Goal: Navigation & Orientation: Find specific page/section

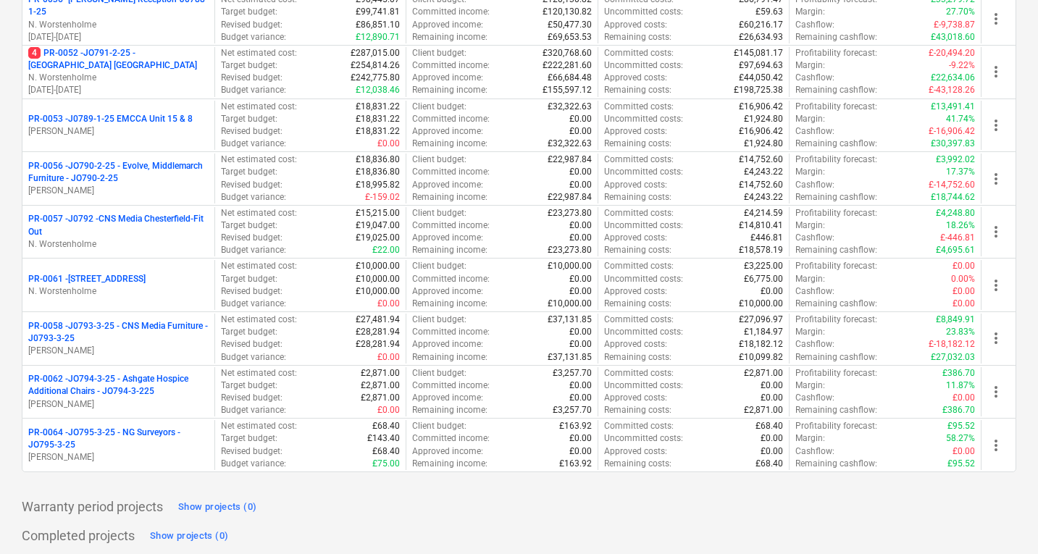
scroll to position [621, 0]
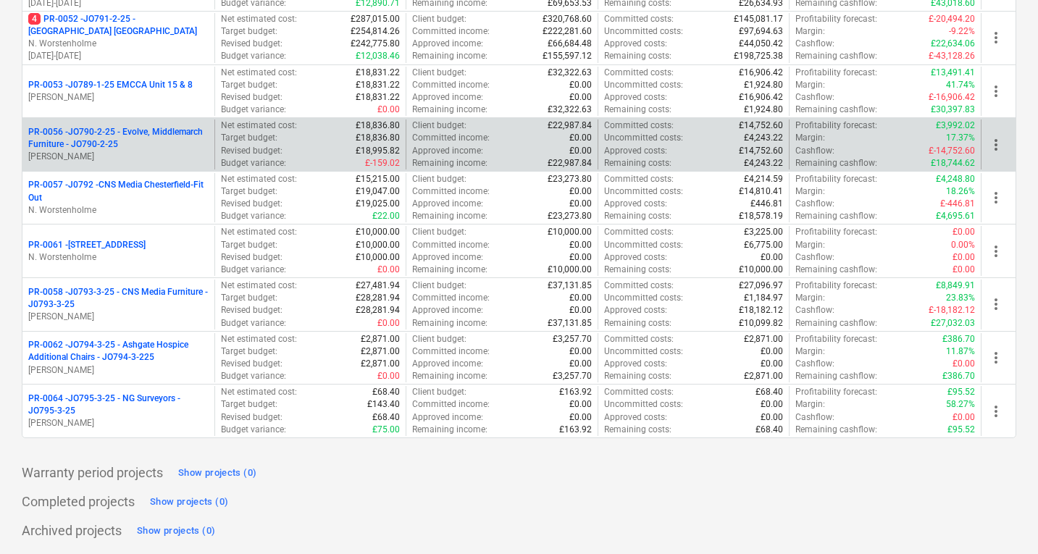
click at [153, 133] on p "PR-0056 - JO790-2-25 - Evolve, Middlemarch Furniture - JO790-2-25" at bounding box center [118, 138] width 180 height 25
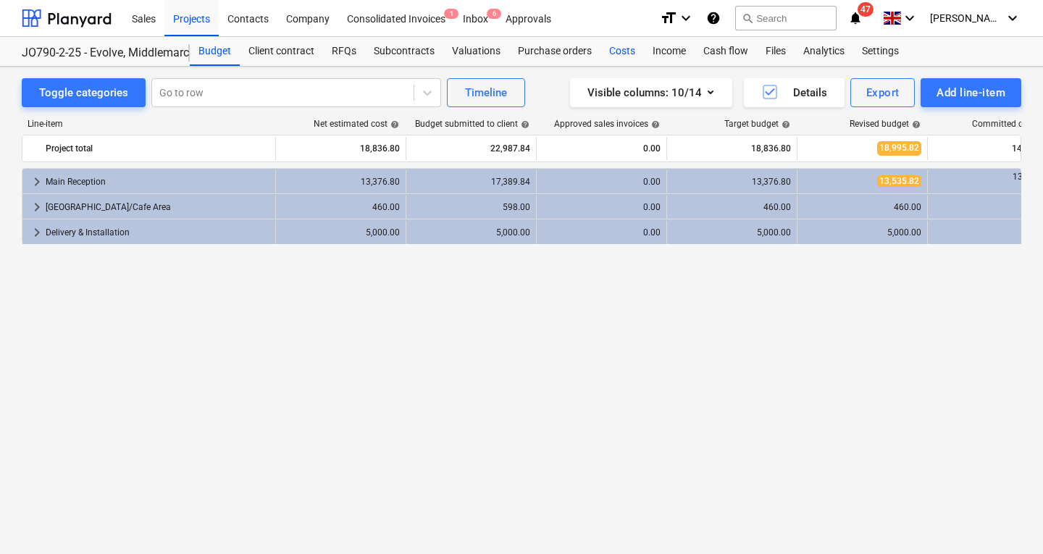
click at [623, 54] on div "Costs" at bounding box center [621, 51] width 43 height 29
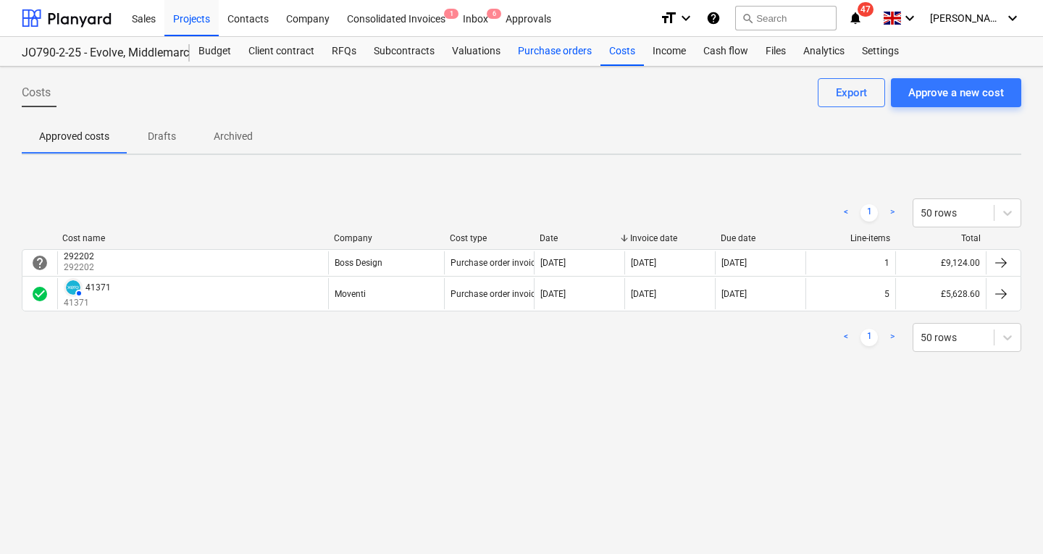
click at [537, 49] on div "Purchase orders" at bounding box center [554, 51] width 91 height 29
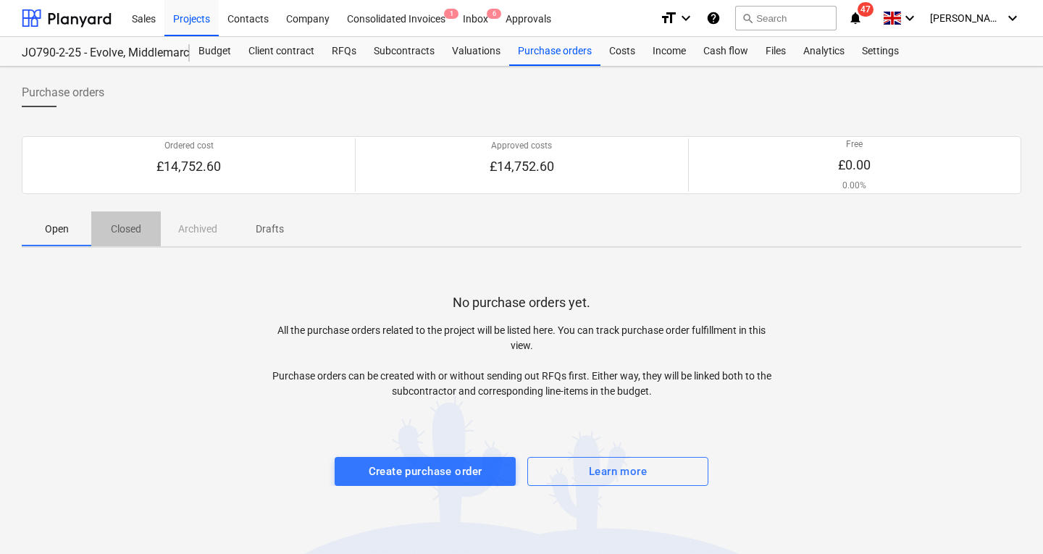
click at [124, 227] on p "Closed" at bounding box center [126, 229] width 35 height 15
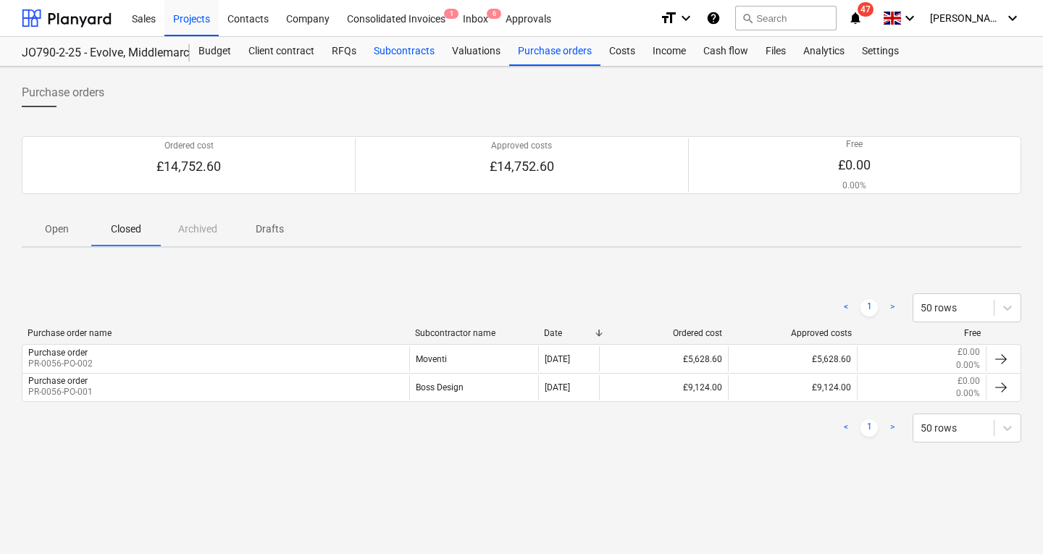
click at [386, 54] on div "Subcontracts" at bounding box center [404, 51] width 78 height 29
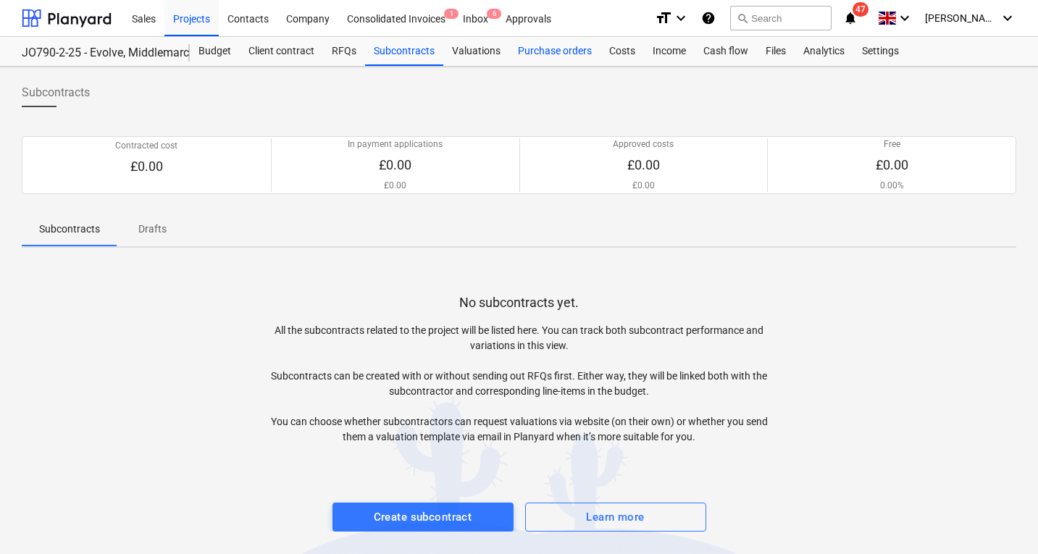
click at [545, 47] on div "Purchase orders" at bounding box center [554, 51] width 91 height 29
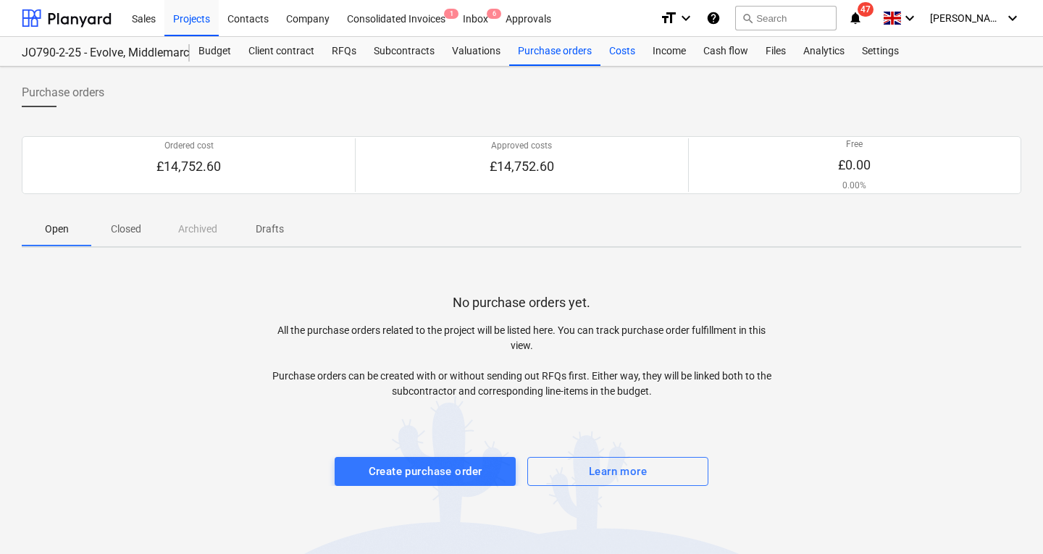
click at [615, 49] on div "Costs" at bounding box center [621, 51] width 43 height 29
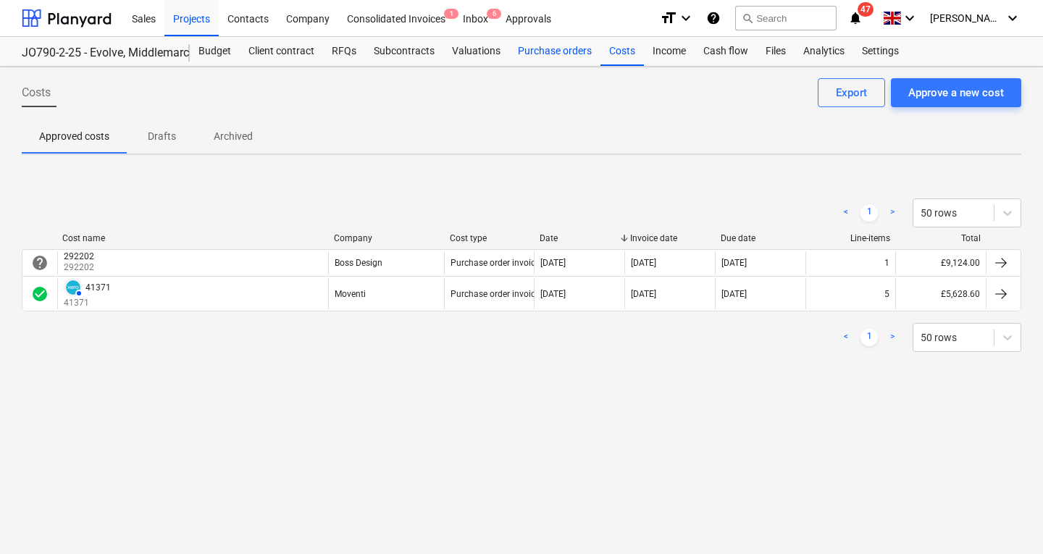
click at [545, 46] on div "Purchase orders" at bounding box center [554, 51] width 91 height 29
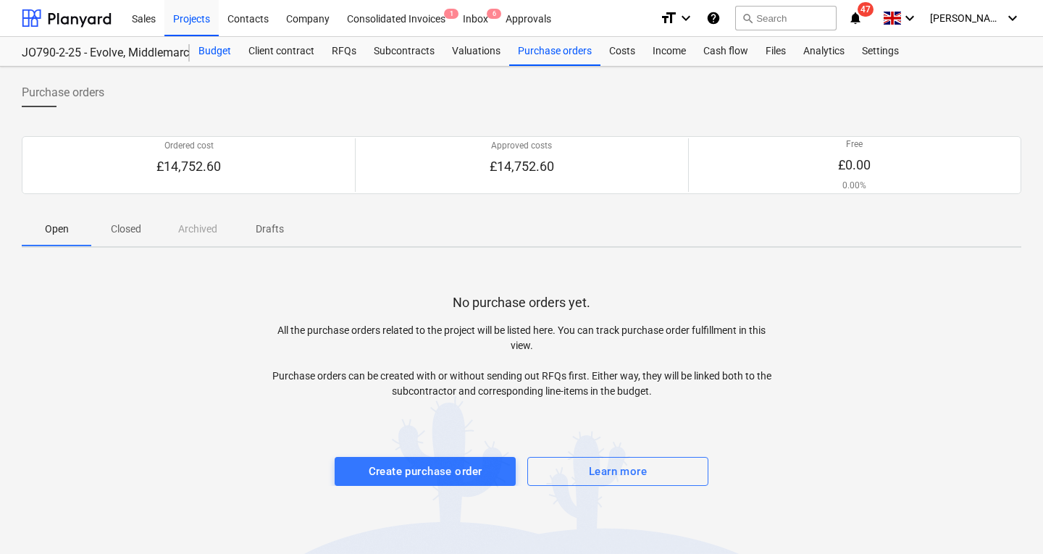
click at [230, 51] on div "Budget" at bounding box center [215, 51] width 50 height 29
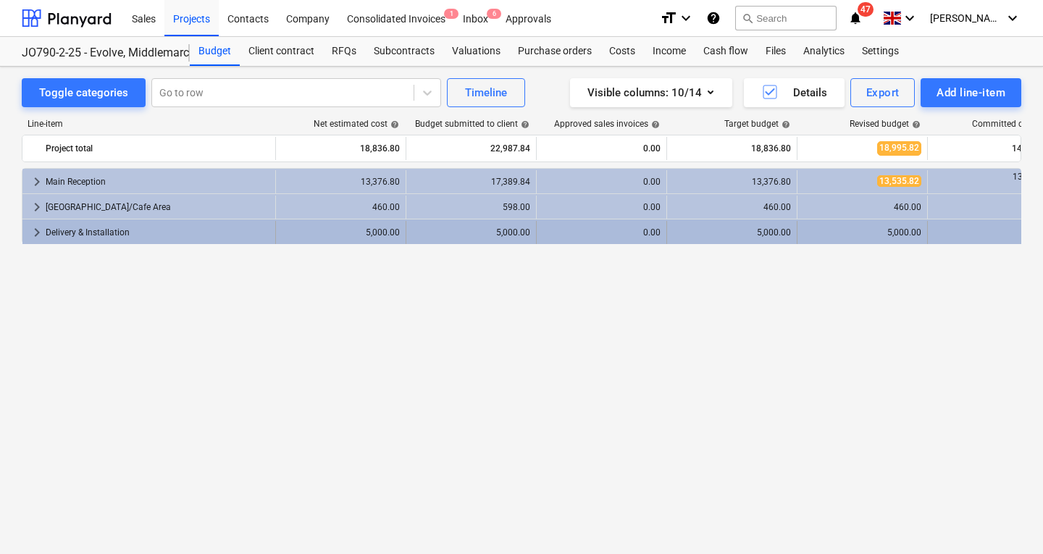
click at [37, 230] on span "keyboard_arrow_right" at bounding box center [36, 232] width 17 height 17
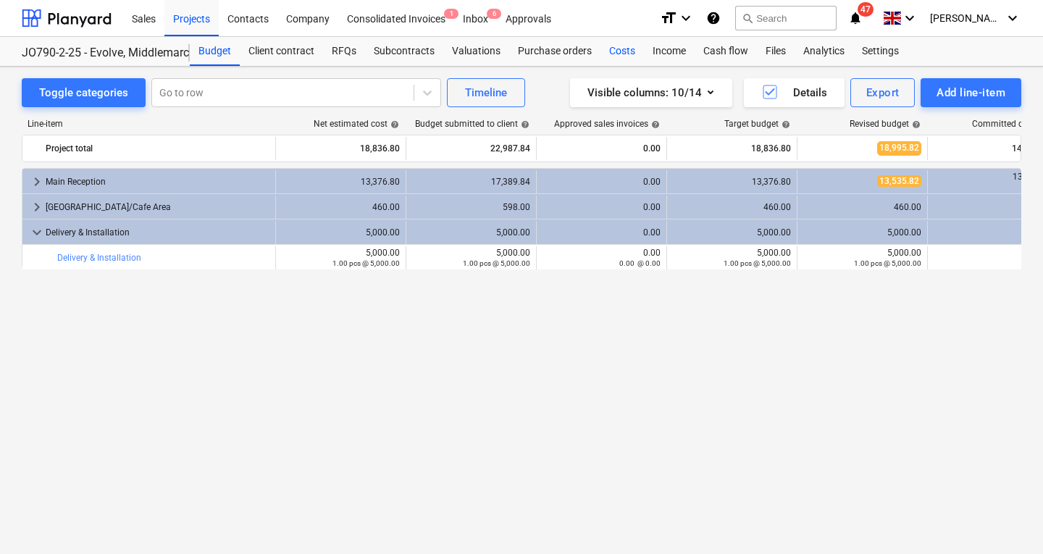
click at [616, 53] on div "Costs" at bounding box center [621, 51] width 43 height 29
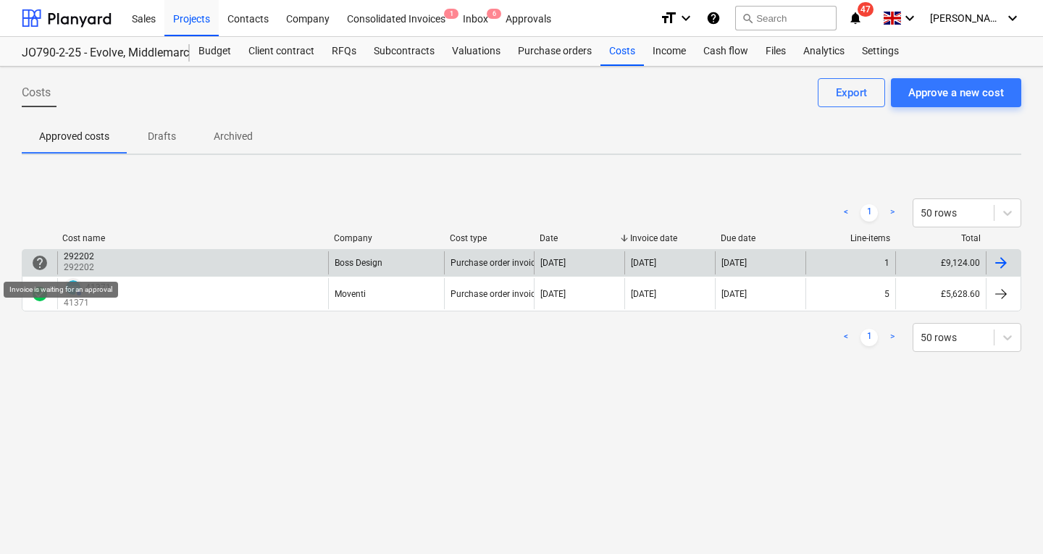
click at [34, 256] on span "help" at bounding box center [39, 262] width 17 height 17
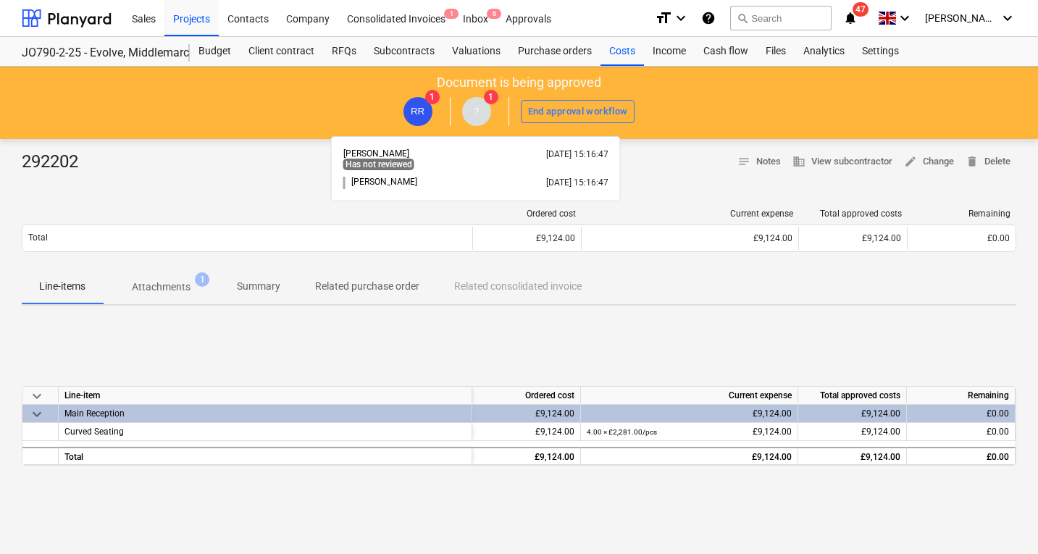
click at [477, 109] on span "?" at bounding box center [476, 111] width 5 height 11
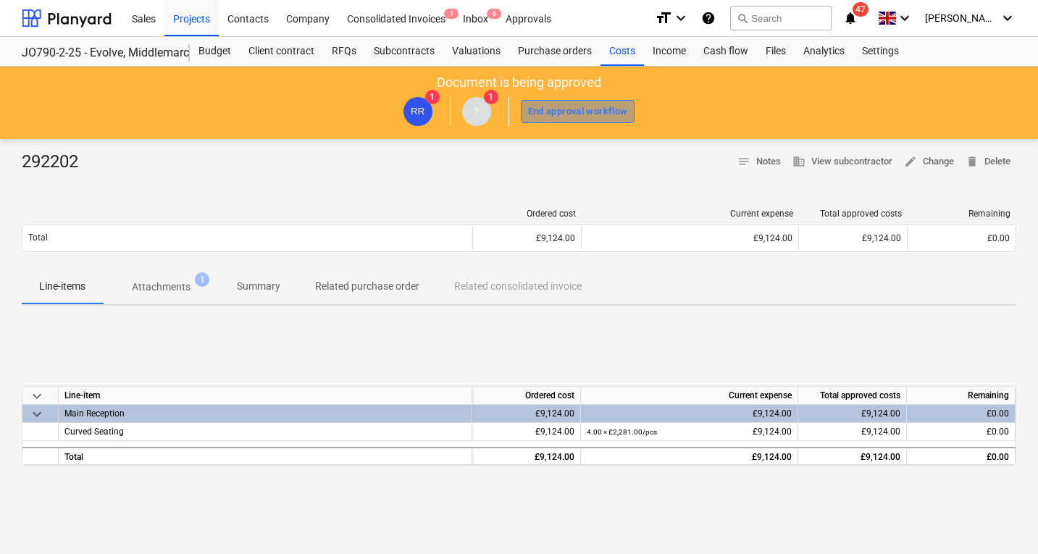
click at [579, 110] on div "End approval workflow" at bounding box center [578, 112] width 100 height 17
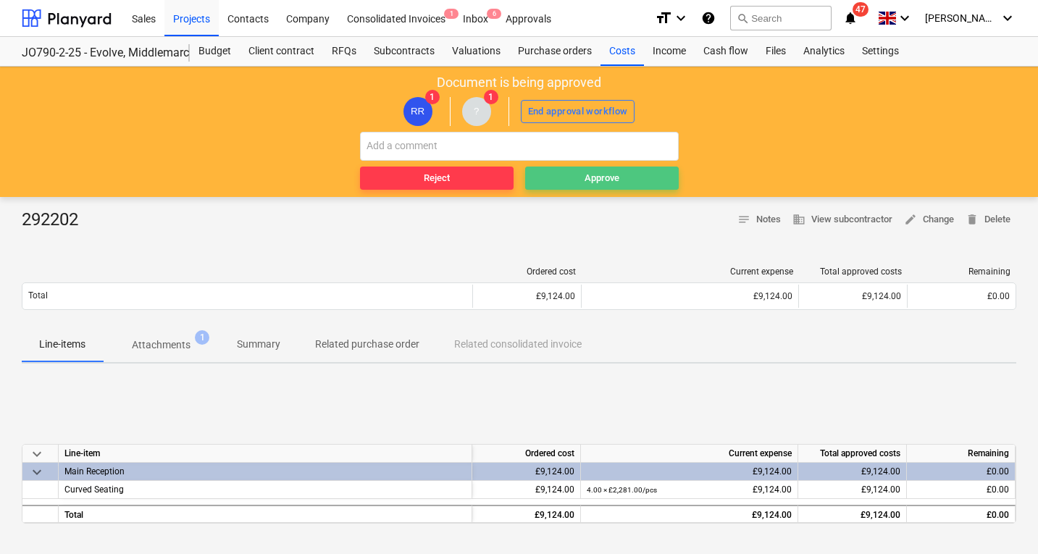
click at [602, 181] on div "Approve" at bounding box center [602, 178] width 35 height 17
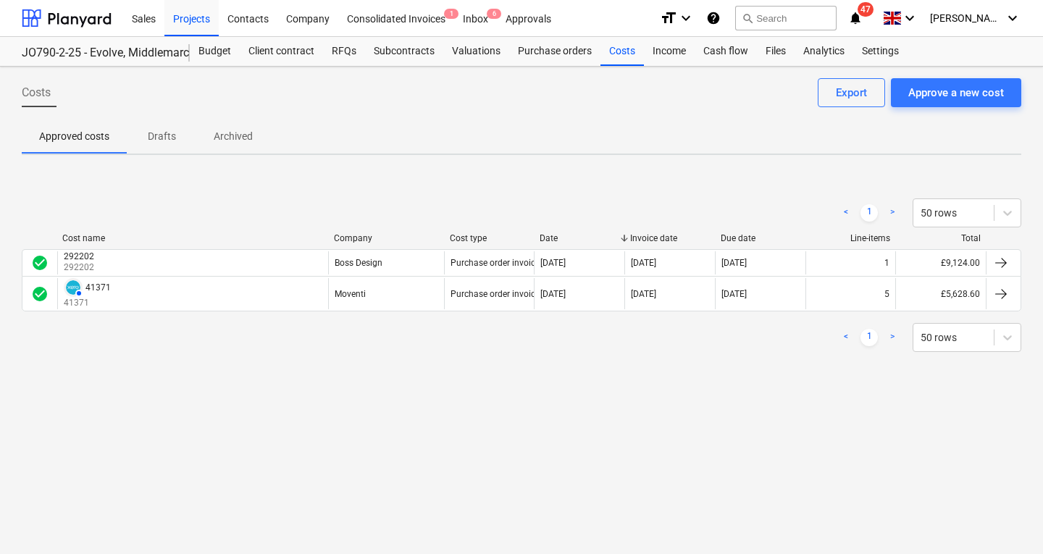
click at [498, 238] on div "Cost type" at bounding box center [489, 238] width 79 height 10
click at [197, 14] on div "Projects" at bounding box center [191, 17] width 54 height 37
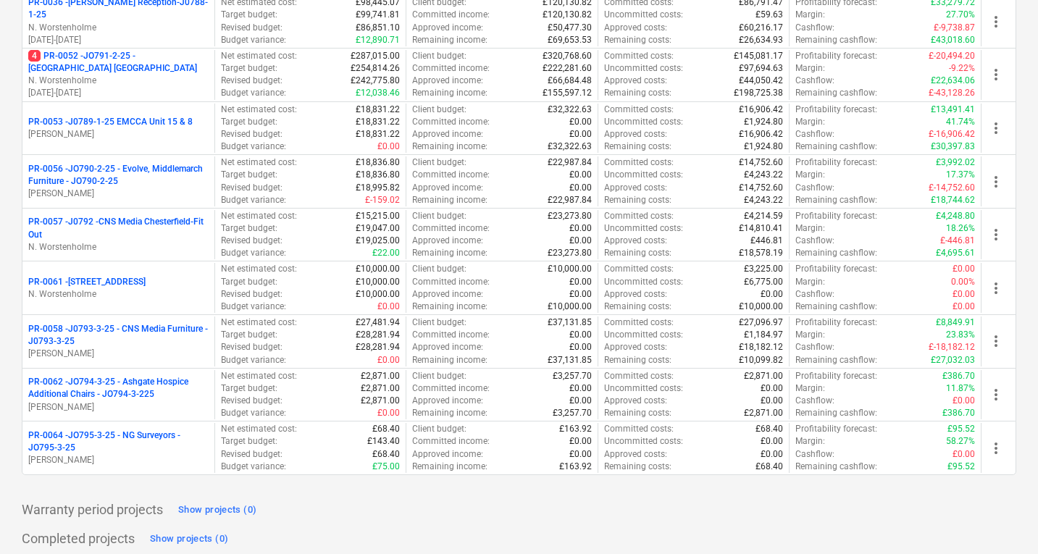
scroll to position [585, 0]
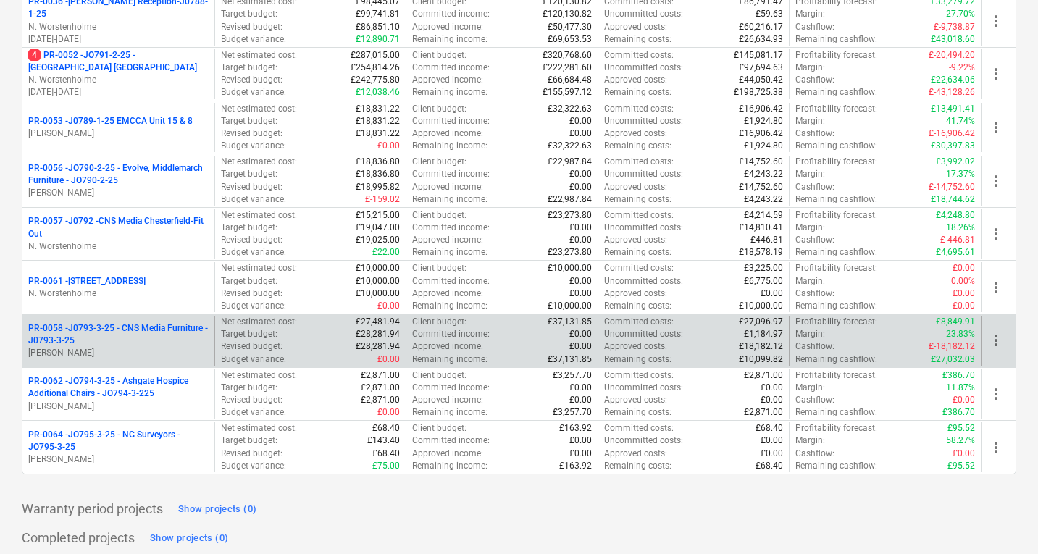
click at [166, 348] on p "[PERSON_NAME]" at bounding box center [118, 353] width 180 height 12
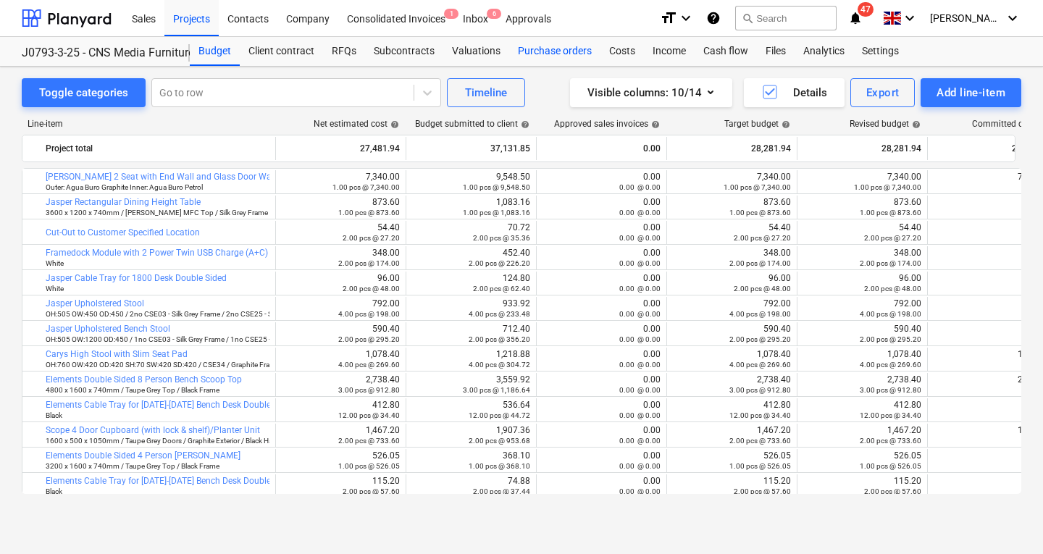
click at [557, 53] on div "Purchase orders" at bounding box center [554, 51] width 91 height 29
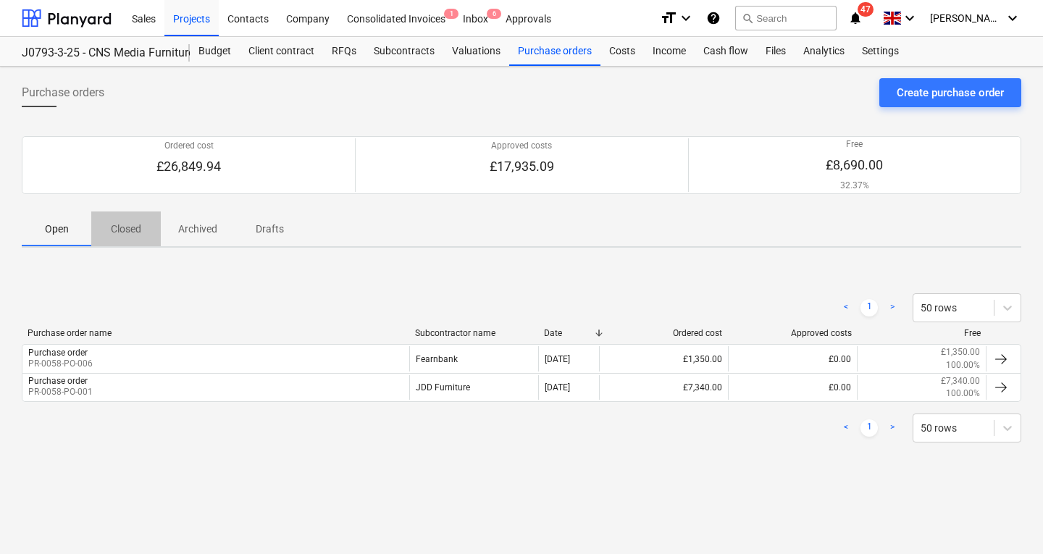
click at [129, 227] on p "Closed" at bounding box center [126, 229] width 35 height 15
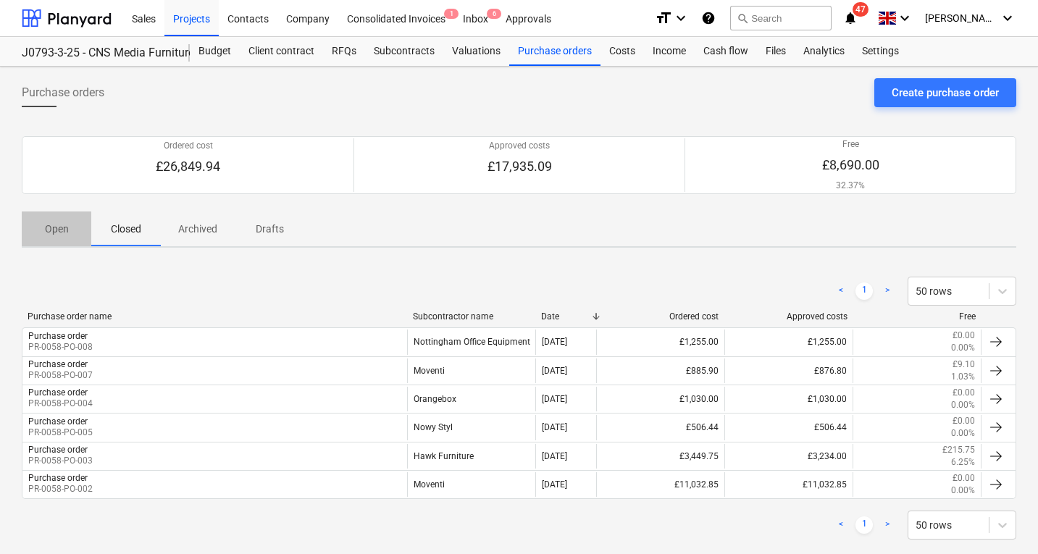
click at [56, 227] on p "Open" at bounding box center [56, 229] width 35 height 15
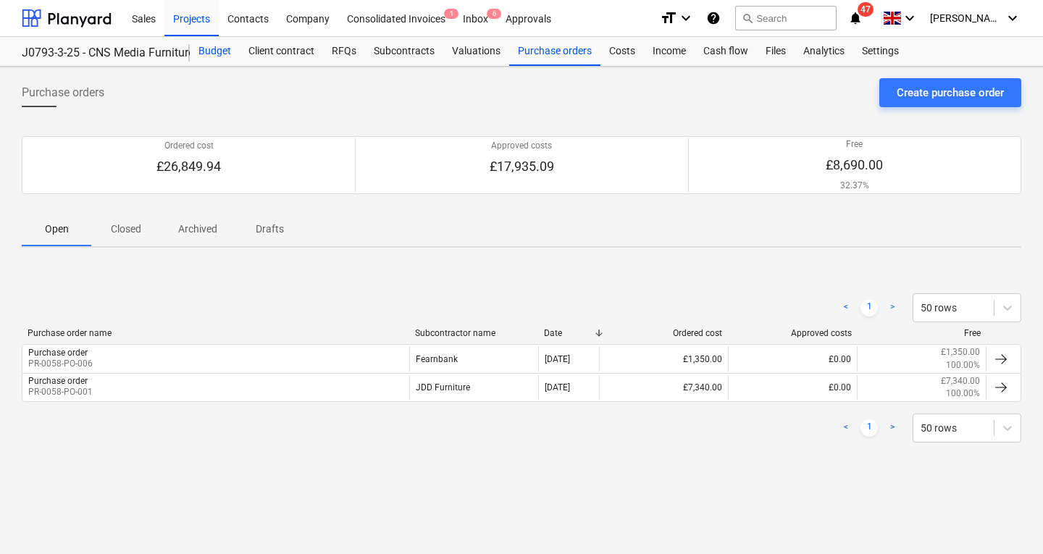
click at [218, 48] on div "Budget" at bounding box center [215, 51] width 50 height 29
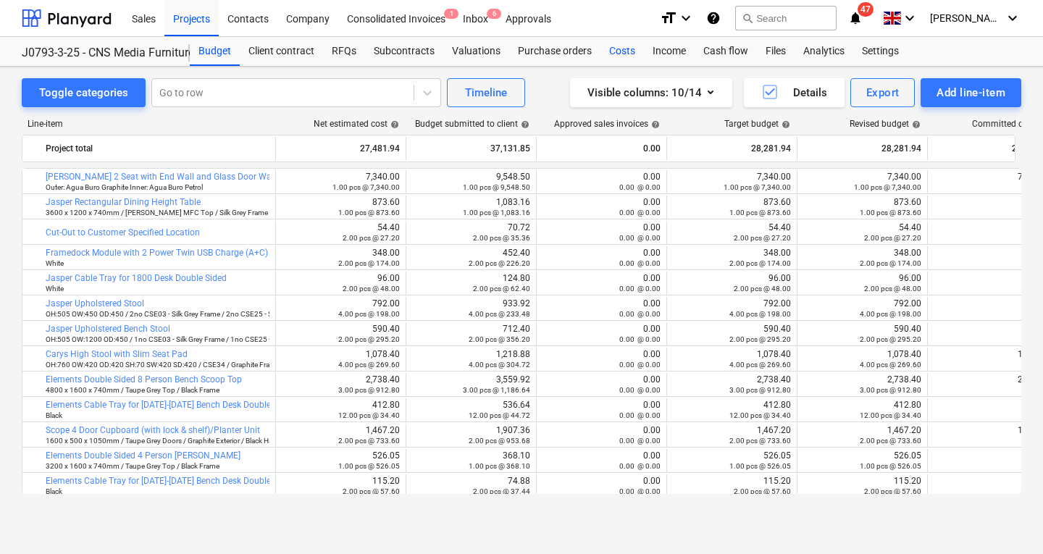
click at [624, 49] on div "Costs" at bounding box center [621, 51] width 43 height 29
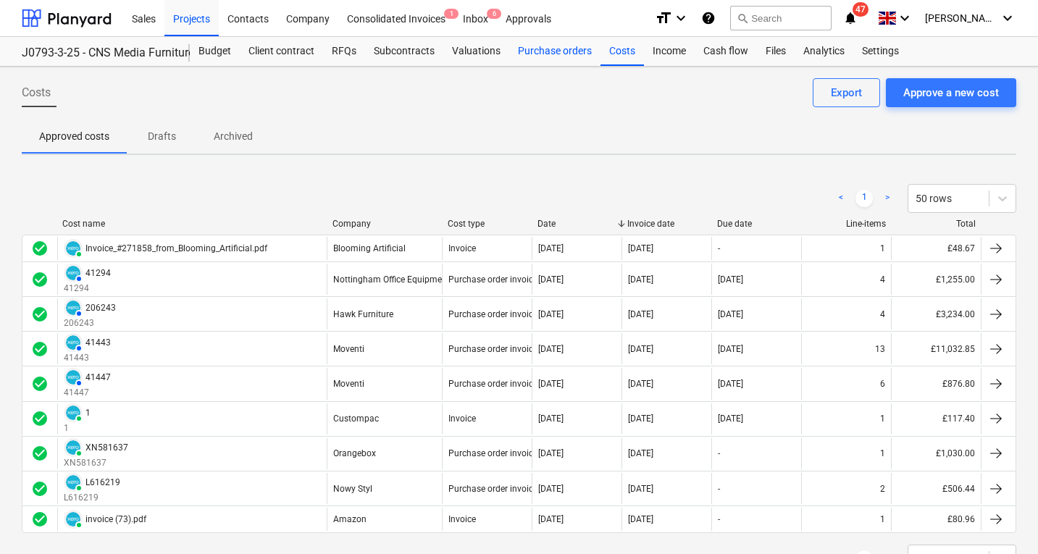
click at [540, 56] on div "Purchase orders" at bounding box center [554, 51] width 91 height 29
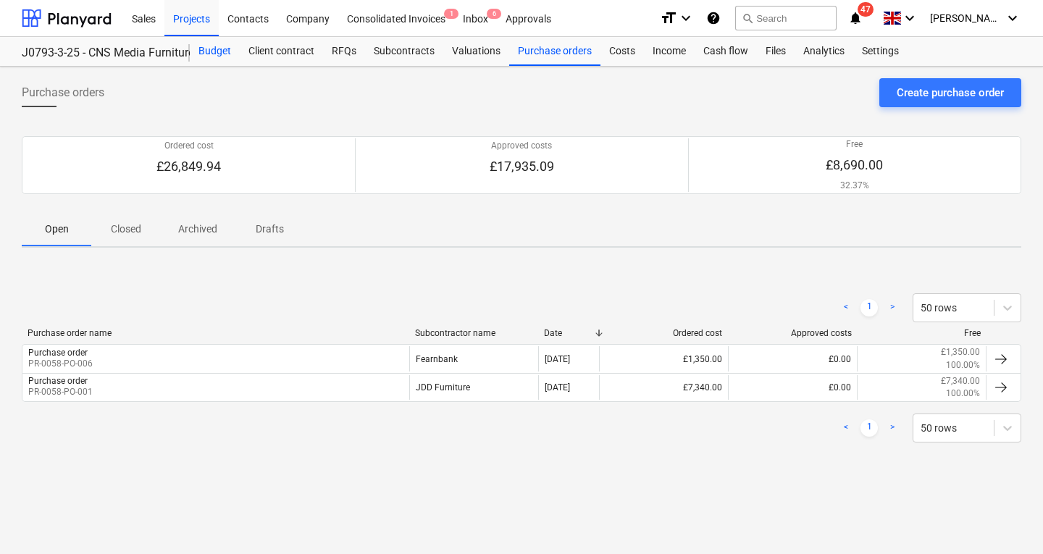
click at [209, 47] on div "Budget" at bounding box center [215, 51] width 50 height 29
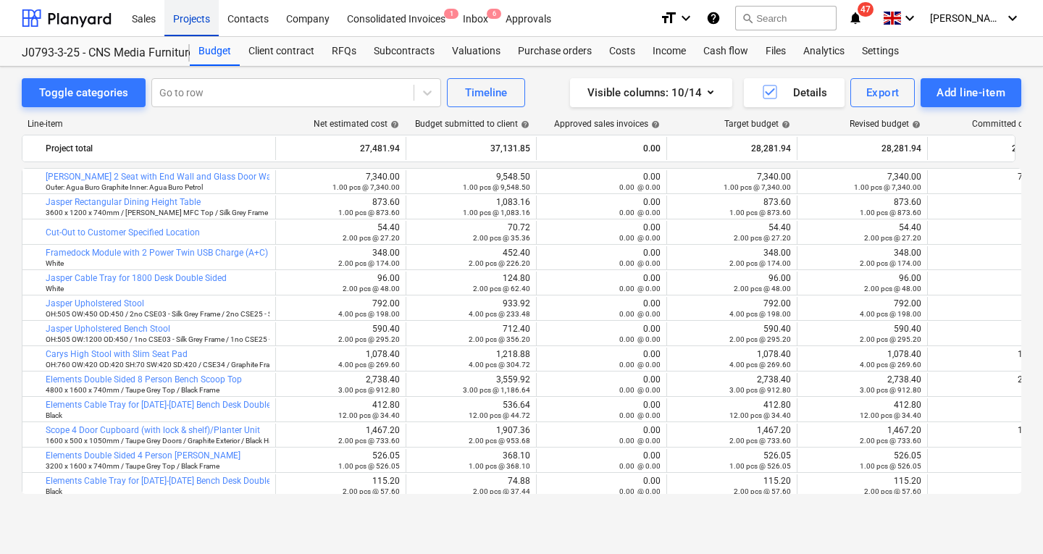
click at [198, 19] on div "Projects" at bounding box center [191, 17] width 54 height 37
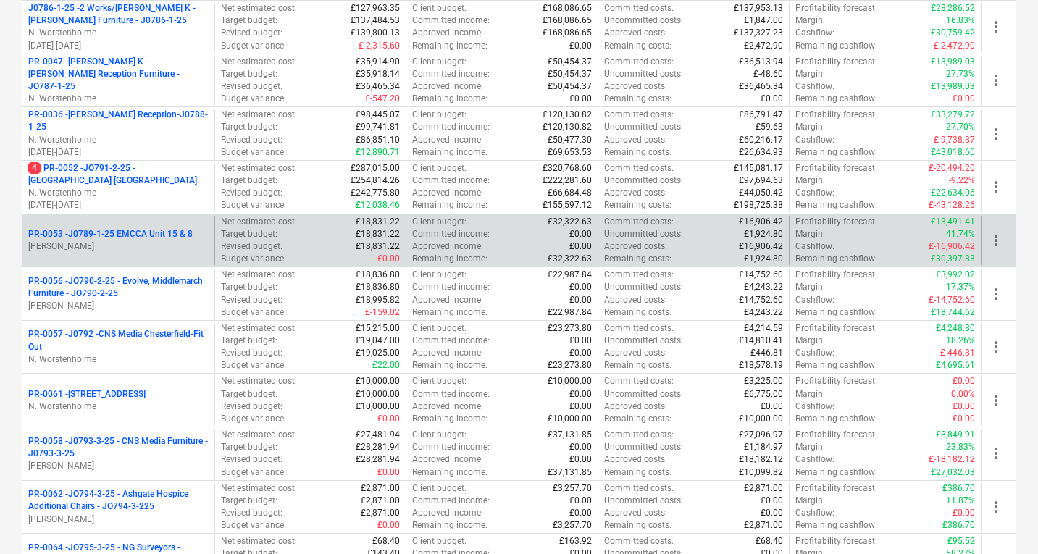
scroll to position [471, 0]
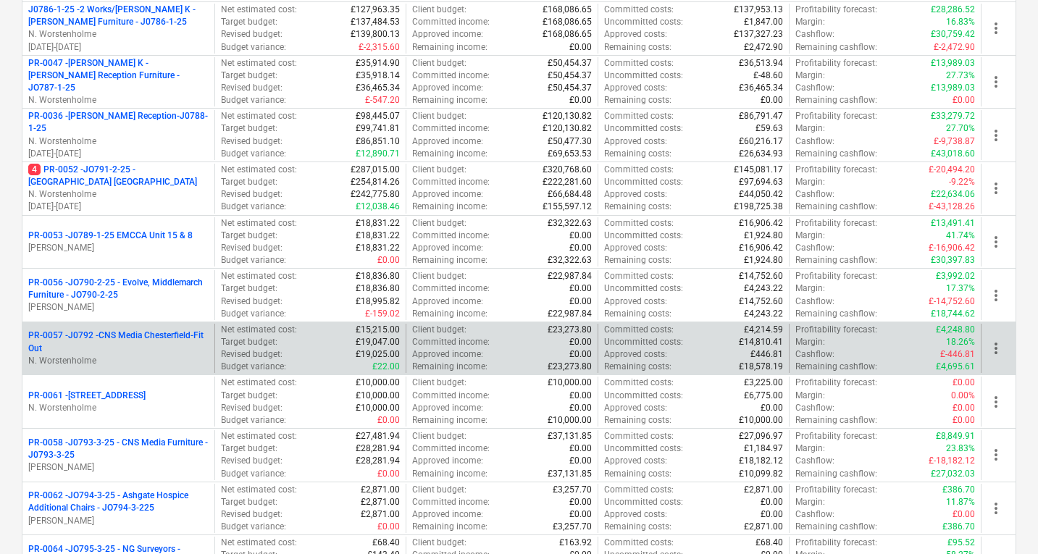
click at [164, 342] on p "PR-0057 - J0792 -CNS Media Chesterfield-Fit Out" at bounding box center [118, 342] width 180 height 25
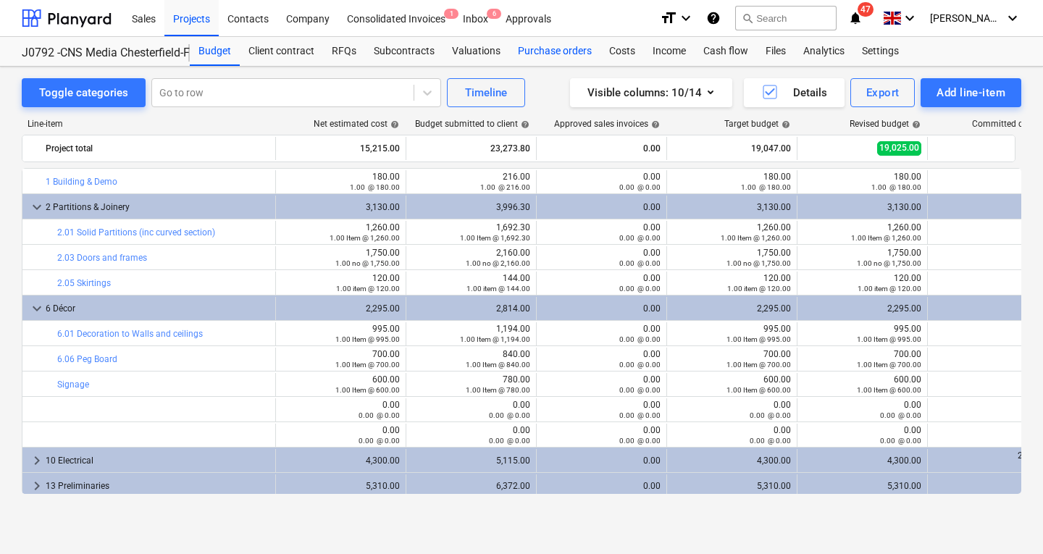
click at [557, 54] on div "Purchase orders" at bounding box center [554, 51] width 91 height 29
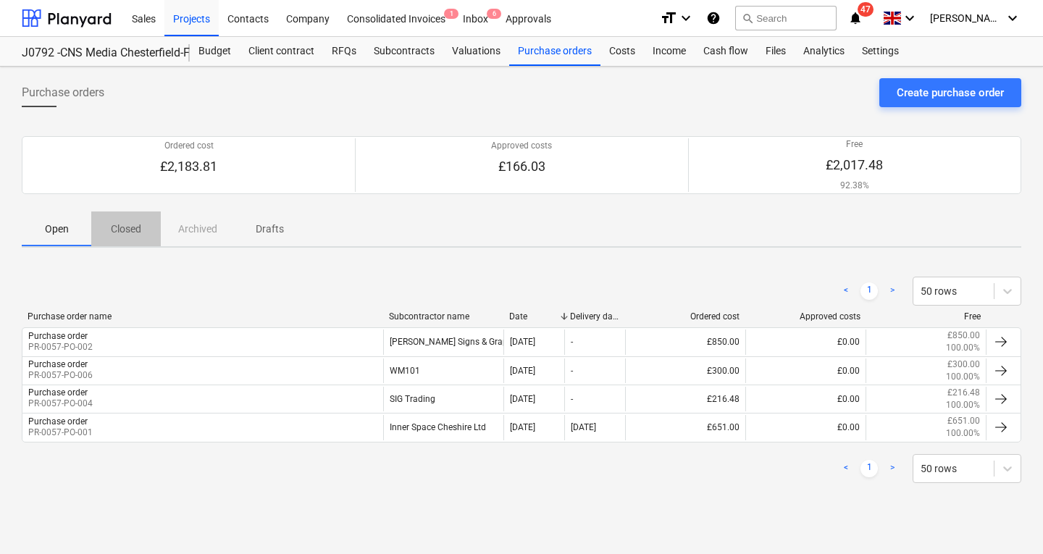
click at [124, 229] on p "Closed" at bounding box center [126, 229] width 35 height 15
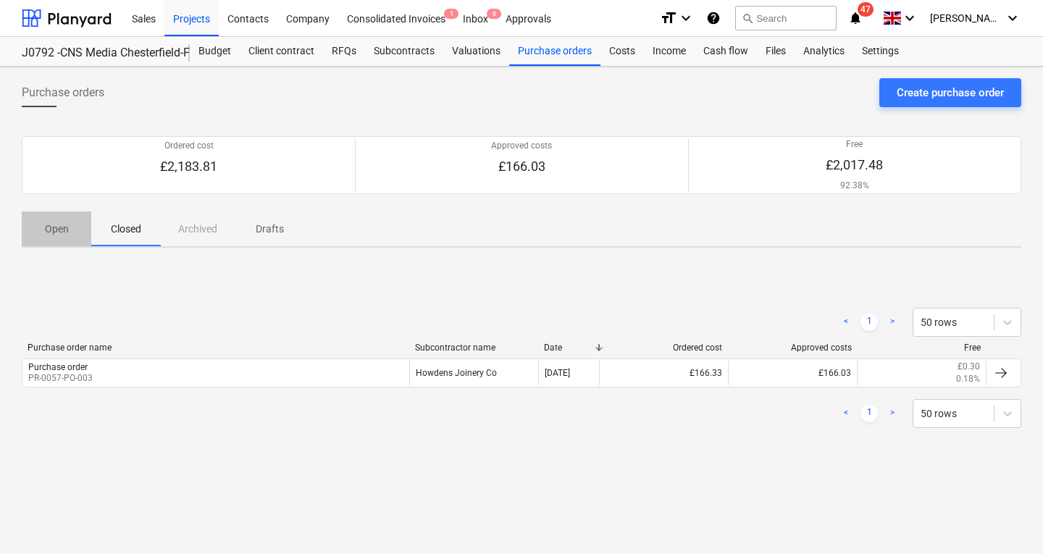
click at [48, 228] on p "Open" at bounding box center [56, 229] width 35 height 15
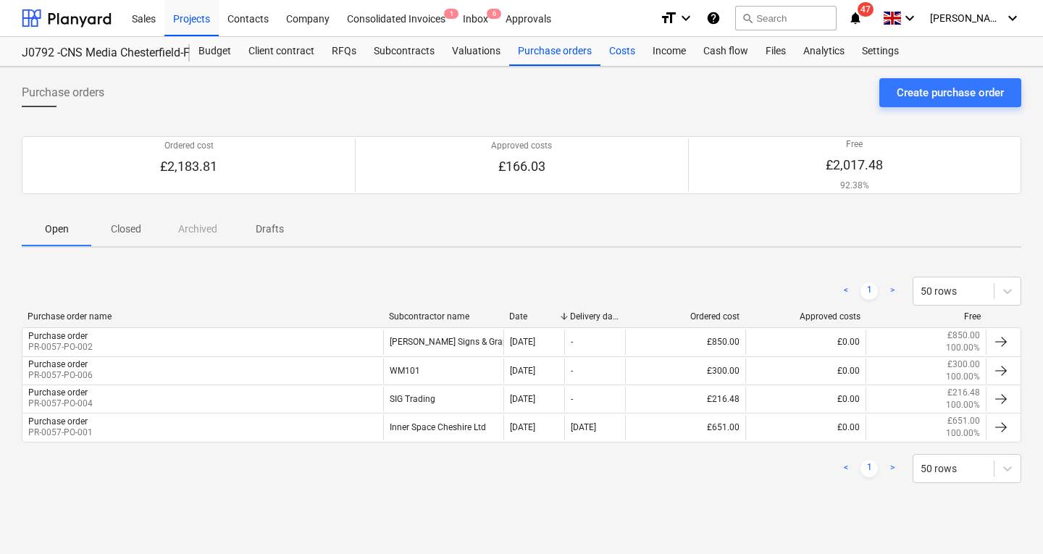
click at [611, 54] on div "Costs" at bounding box center [621, 51] width 43 height 29
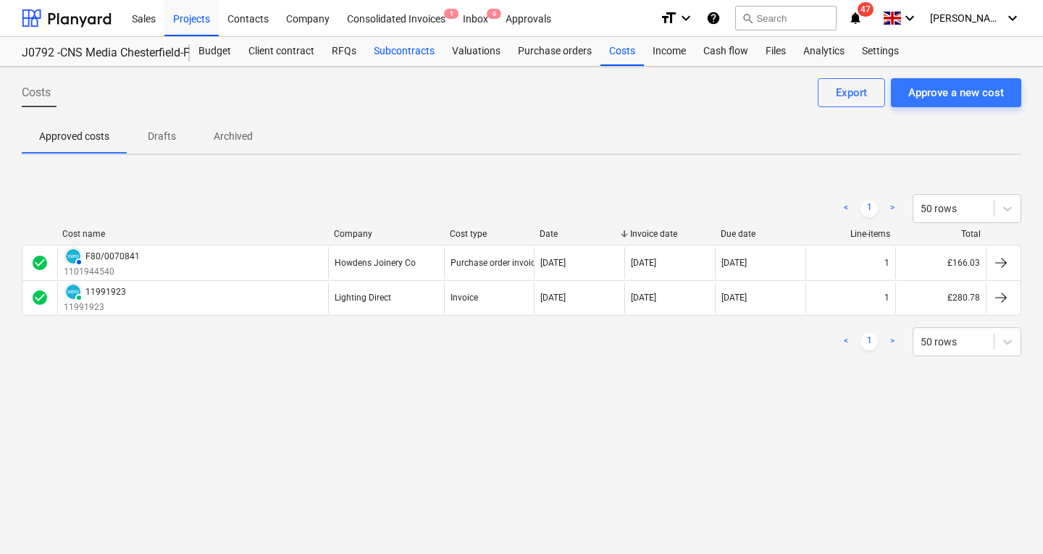
click at [411, 48] on div "Subcontracts" at bounding box center [404, 51] width 78 height 29
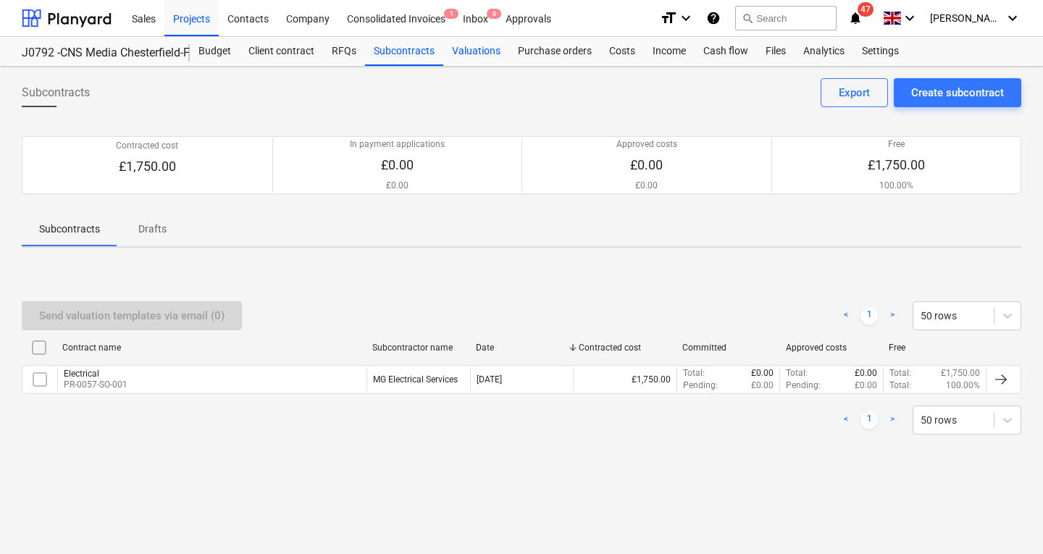
click at [469, 49] on div "Valuations" at bounding box center [476, 51] width 66 height 29
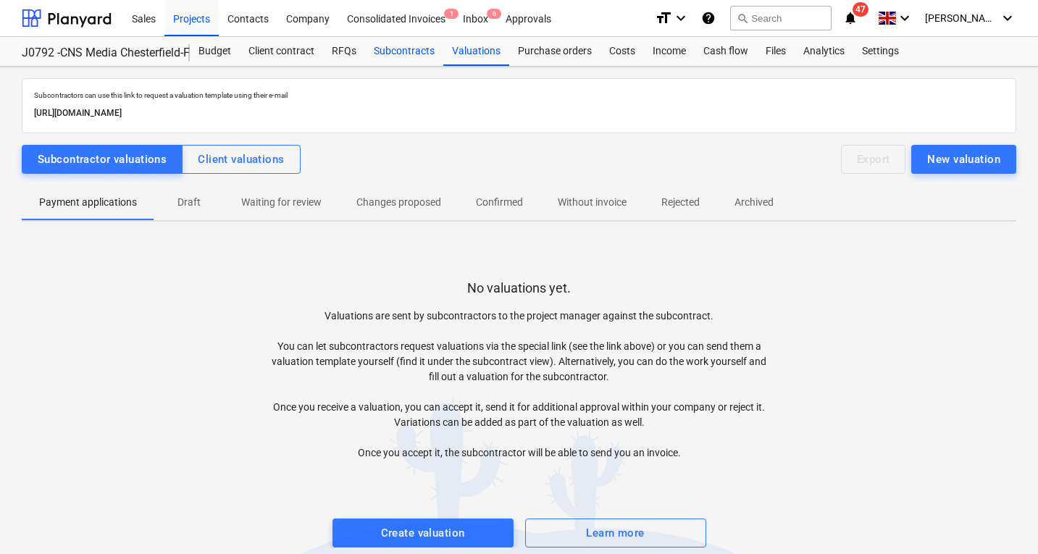
click at [397, 57] on div "Subcontracts" at bounding box center [404, 51] width 78 height 29
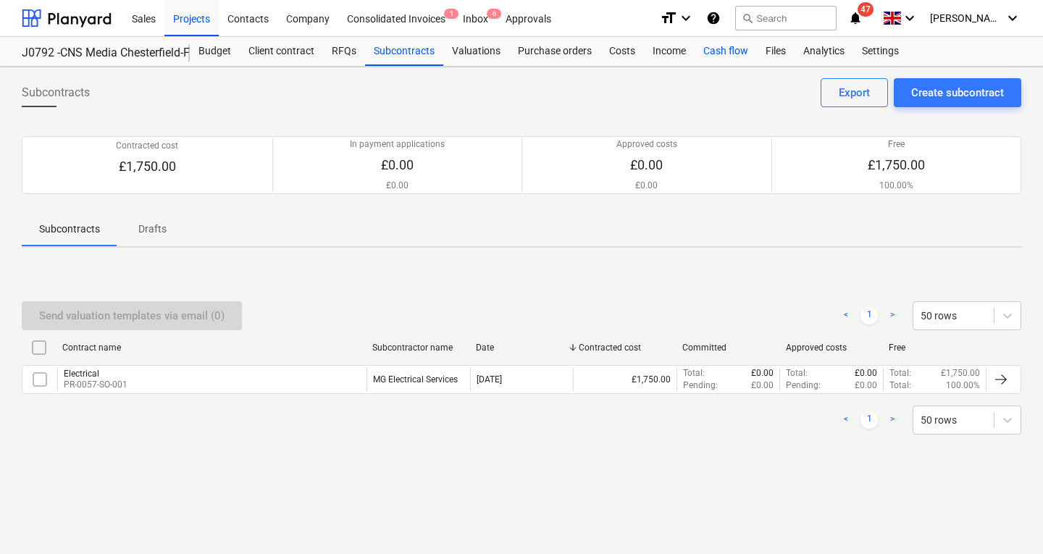
click at [724, 48] on div "Cash flow" at bounding box center [726, 51] width 62 height 29
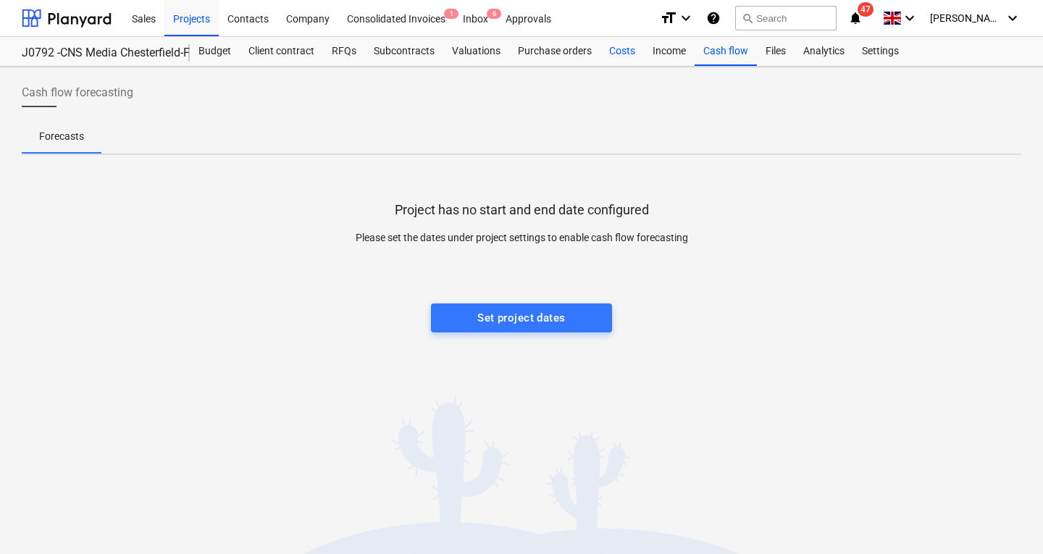
click at [608, 49] on div "Costs" at bounding box center [621, 51] width 43 height 29
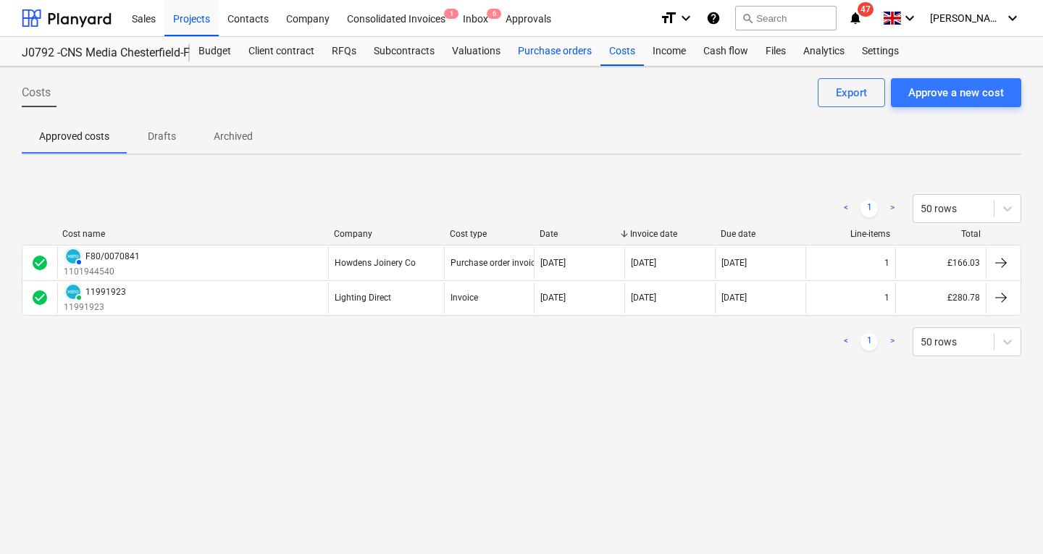
click at [563, 47] on div "Purchase orders" at bounding box center [554, 51] width 91 height 29
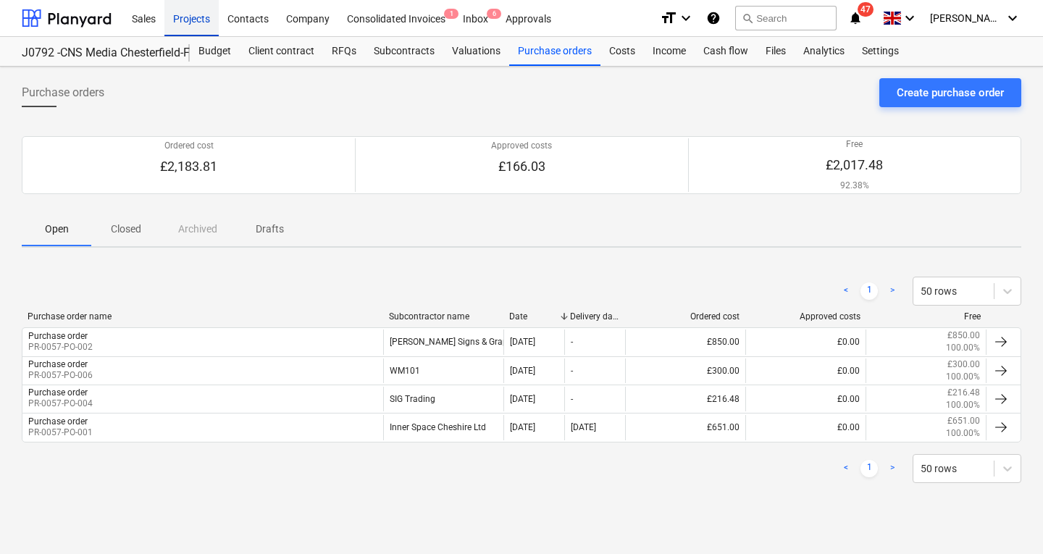
click at [193, 16] on div "Projects" at bounding box center [191, 17] width 54 height 37
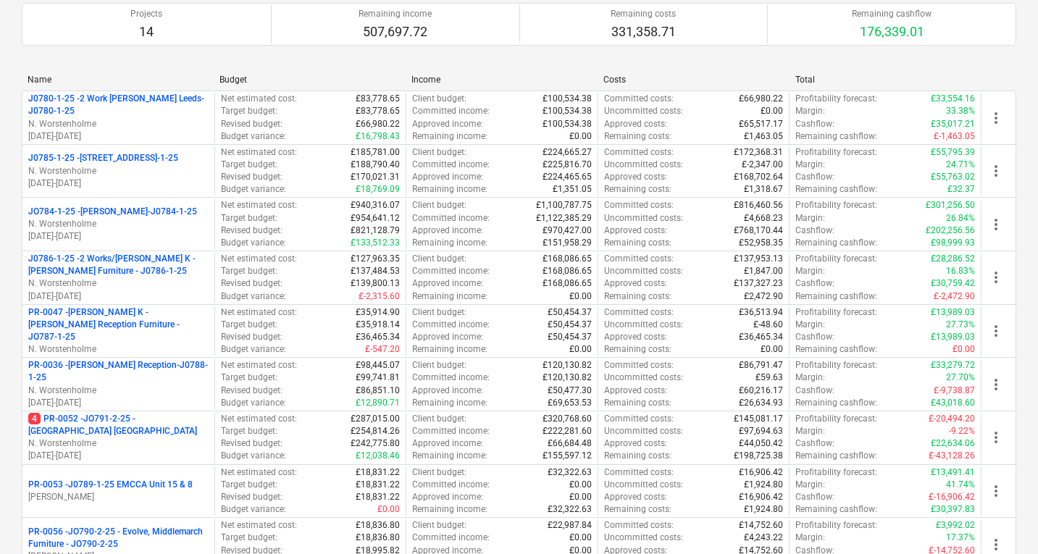
scroll to position [221, 0]
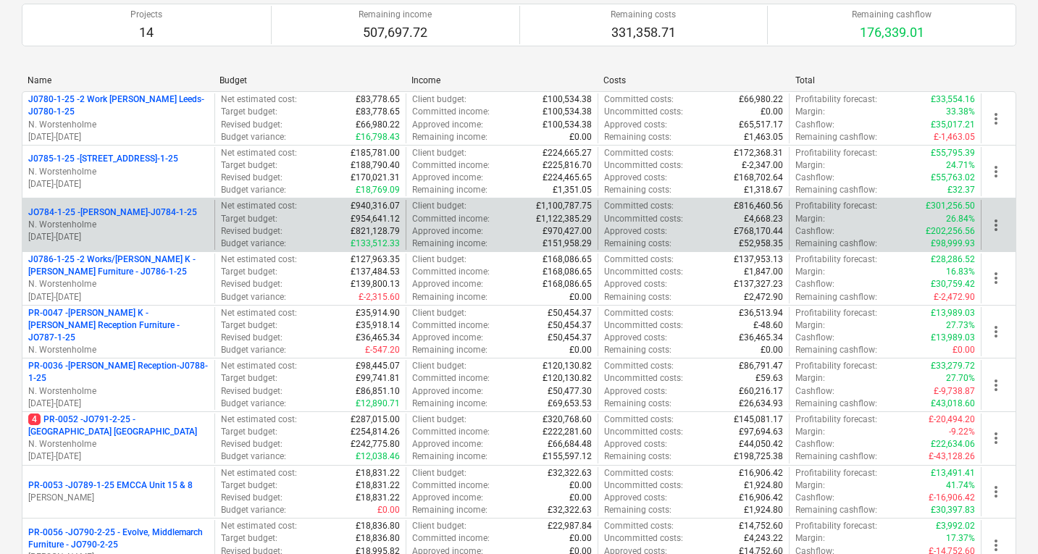
click at [147, 220] on p "N. Worstenholme" at bounding box center [118, 225] width 180 height 12
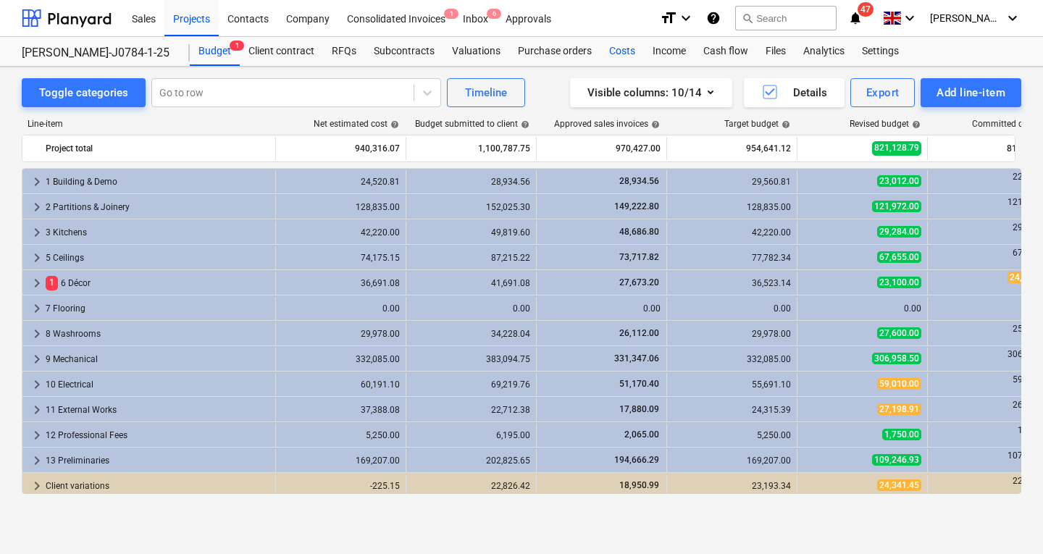
click at [625, 51] on div "Costs" at bounding box center [621, 51] width 43 height 29
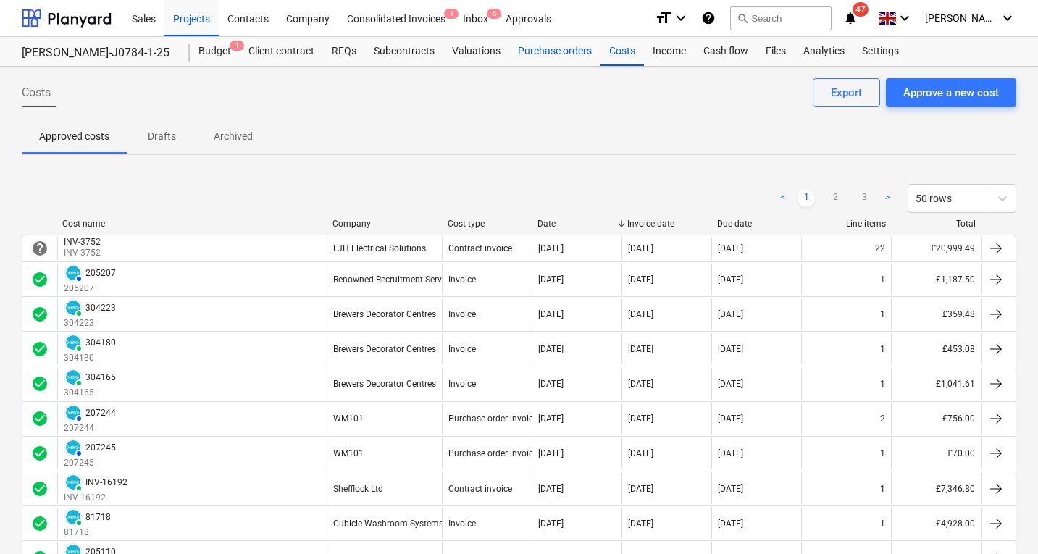
click at [569, 47] on div "Purchase orders" at bounding box center [554, 51] width 91 height 29
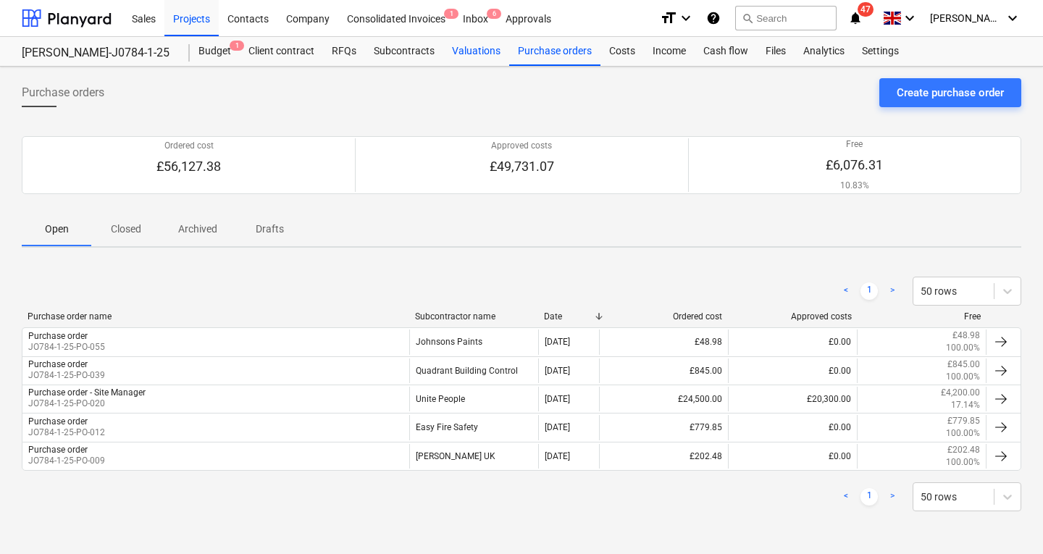
click at [472, 51] on div "Valuations" at bounding box center [476, 51] width 66 height 29
